Goal: Download file/media

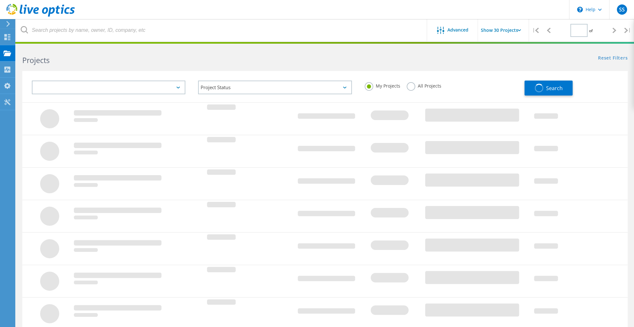
type input "1"
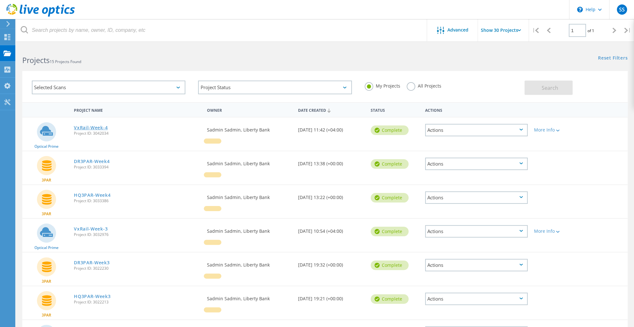
click at [87, 128] on link "VxRail-Week-4" at bounding box center [91, 127] width 34 height 4
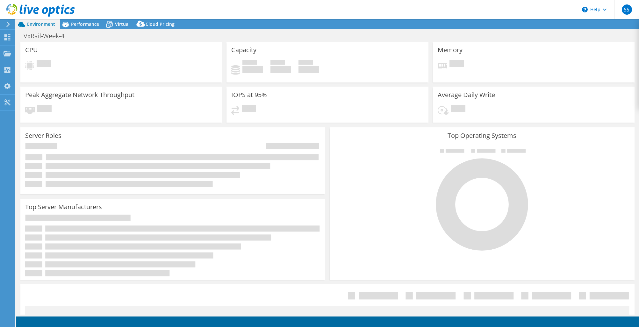
select select "USD"
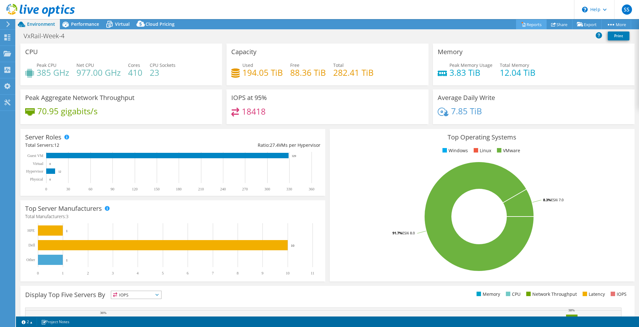
click at [528, 25] on link "Reports" at bounding box center [531, 24] width 31 height 10
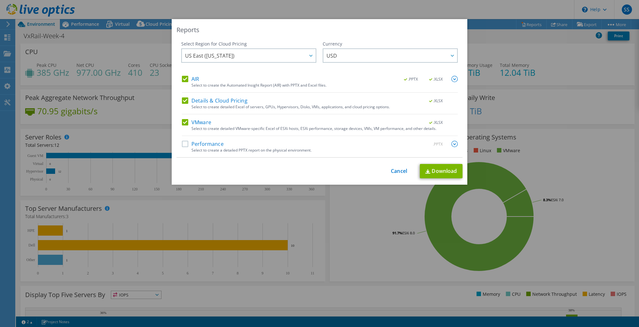
click at [200, 125] on label "VMware" at bounding box center [196, 122] width 29 height 6
click at [0, 0] on input "VMware" at bounding box center [0, 0] width 0 height 0
click at [199, 106] on div "Select to create detailed Excel of servers, GPUs, Hypervisors, Disks, VMs, appl…" at bounding box center [324, 107] width 266 height 4
click at [191, 80] on label "AIR" at bounding box center [190, 79] width 17 height 6
click at [0, 0] on input "AIR" at bounding box center [0, 0] width 0 height 0
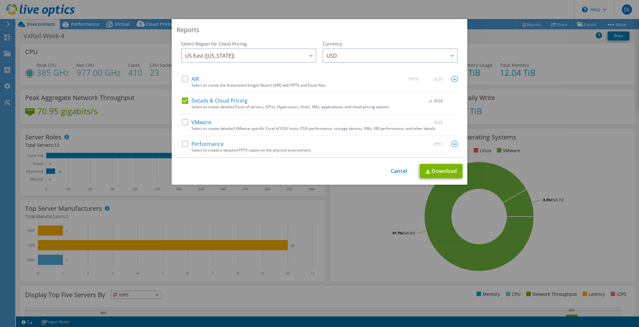
click at [184, 101] on label "Details & Cloud Pricing" at bounding box center [215, 100] width 66 height 6
click at [0, 0] on input "Details & Cloud Pricing" at bounding box center [0, 0] width 0 height 0
click at [184, 145] on label "Performance" at bounding box center [203, 144] width 42 height 6
click at [0, 0] on input "Performance" at bounding box center [0, 0] width 0 height 0
click at [427, 145] on span ".PPTX" at bounding box center [436, 144] width 24 height 4
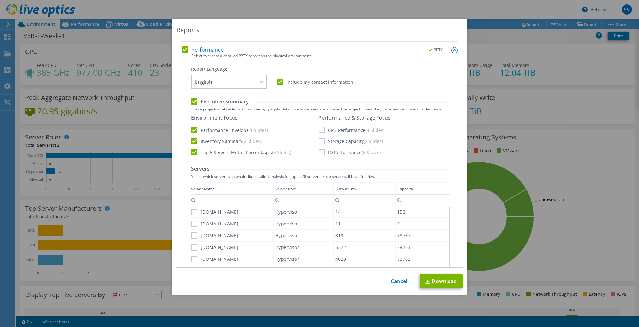
scroll to position [95, 0]
click at [313, 83] on label "Include my contact information" at bounding box center [315, 80] width 76 height 6
click at [0, 0] on input "Include my contact information" at bounding box center [0, 0] width 0 height 0
click at [224, 100] on label "Executive Summary" at bounding box center [220, 100] width 58 height 7
click at [0, 0] on input "Executive Summary" at bounding box center [0, 0] width 0 height 0
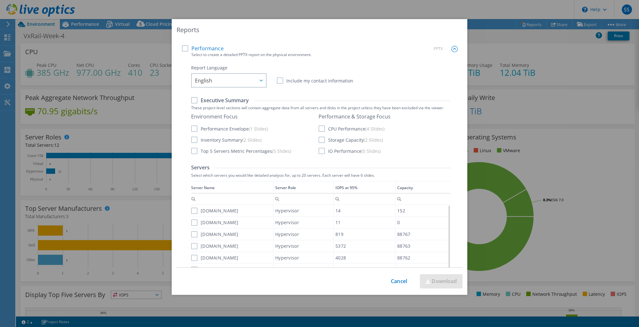
click at [320, 152] on label "IO Performance (5 Slides)" at bounding box center [349, 151] width 62 height 6
click at [0, 0] on input "IO Performance (5 Slides)" at bounding box center [0, 0] width 0 height 0
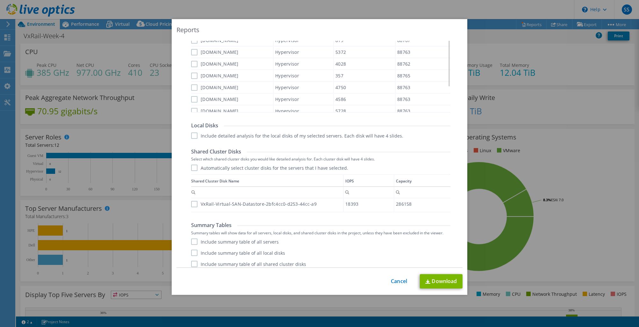
scroll to position [293, 0]
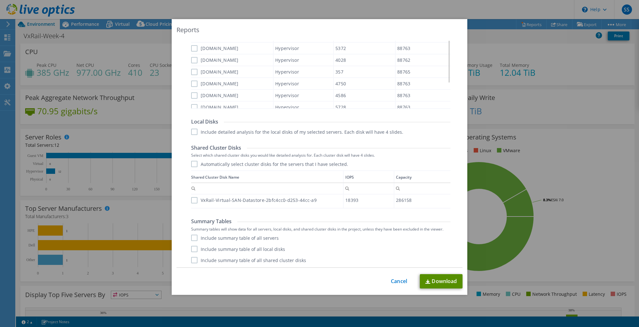
click at [434, 280] on link "Download" at bounding box center [441, 281] width 43 height 14
